Goal: Task Accomplishment & Management: Use online tool/utility

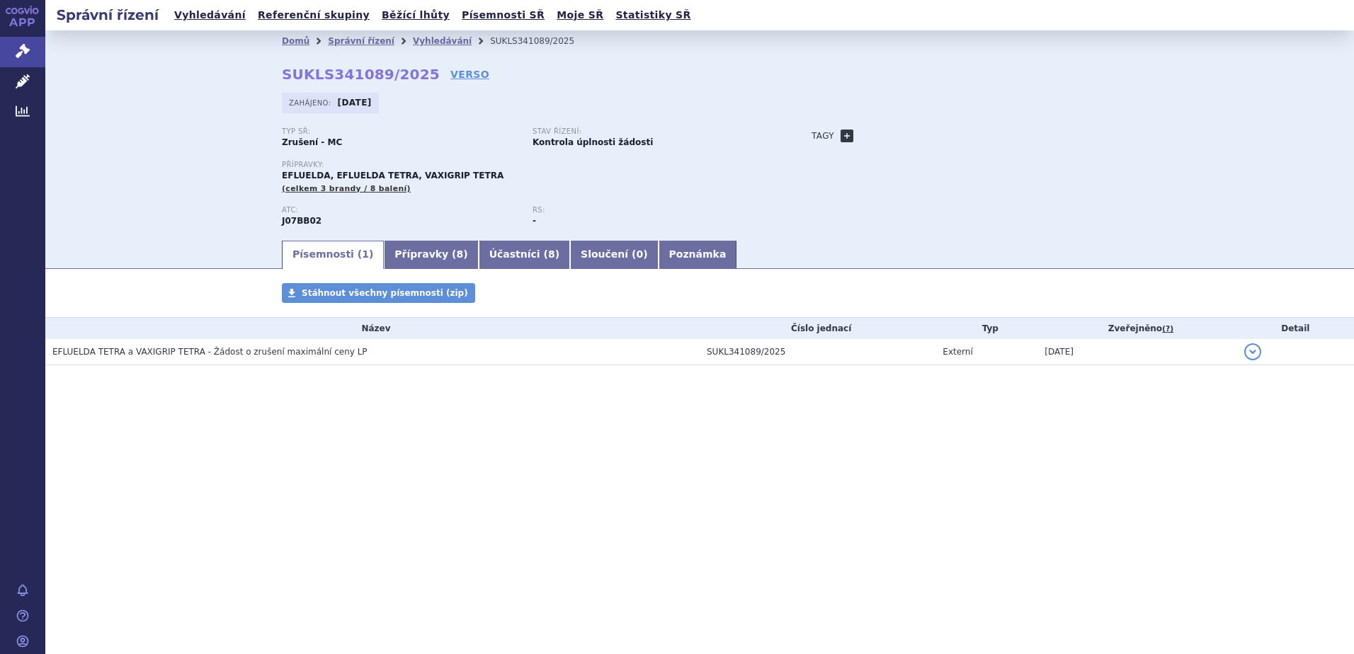
click at [849, 136] on link "+" at bounding box center [846, 136] width 13 height 13
click at [895, 135] on span at bounding box center [911, 136] width 102 height 18
type input "Zrušení MC neobchodovaných balení"
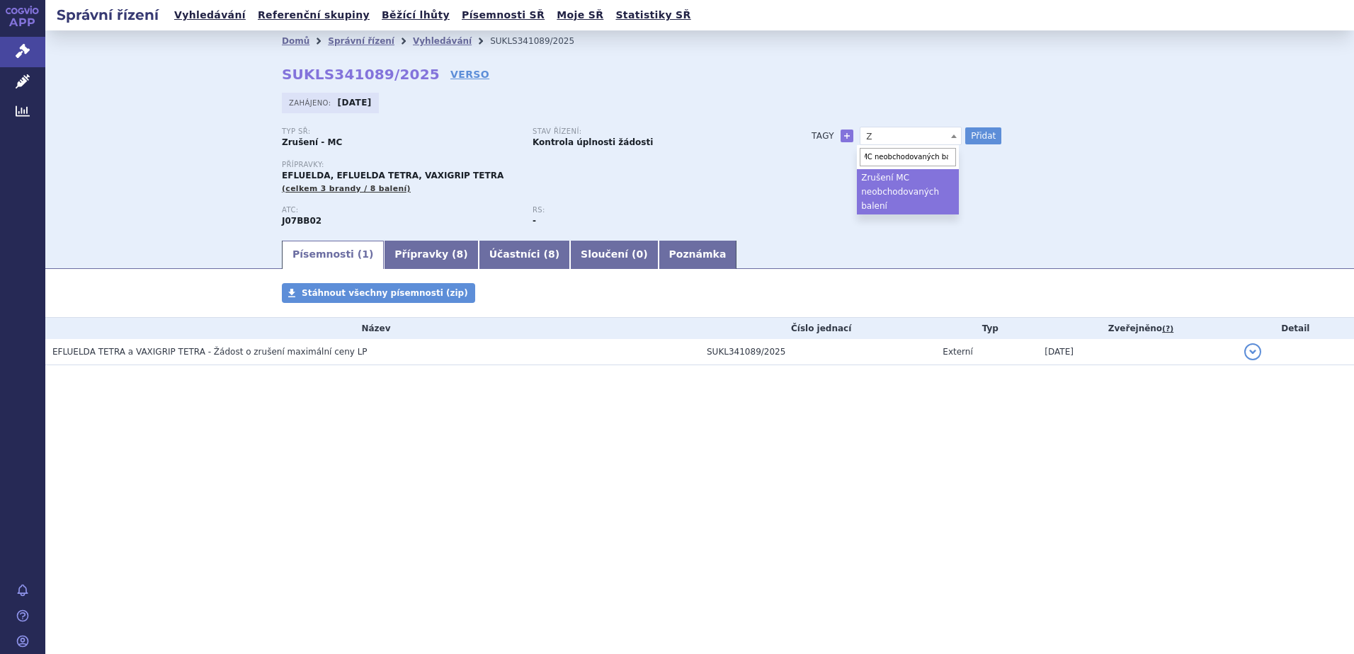
select select "Zrušení MC neobchodovaných balení"
click at [987, 140] on button "Přidat" at bounding box center [983, 135] width 36 height 17
select select
